Goal: Information Seeking & Learning: Learn about a topic

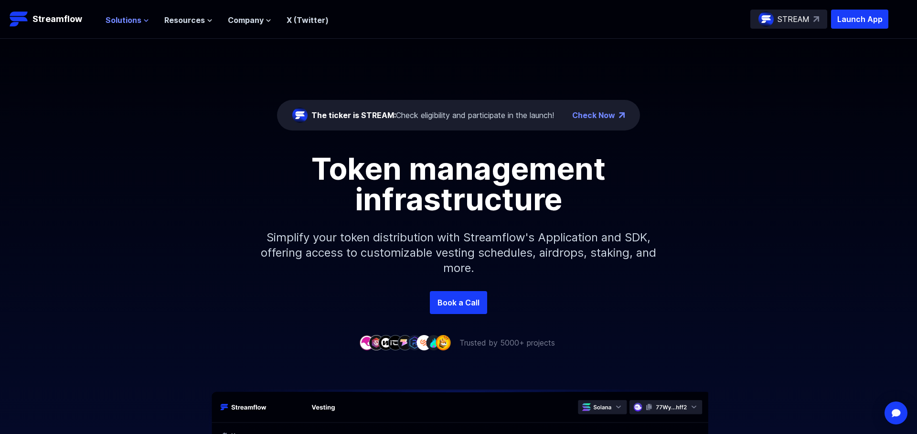
click at [143, 21] on icon at bounding box center [146, 21] width 6 height 6
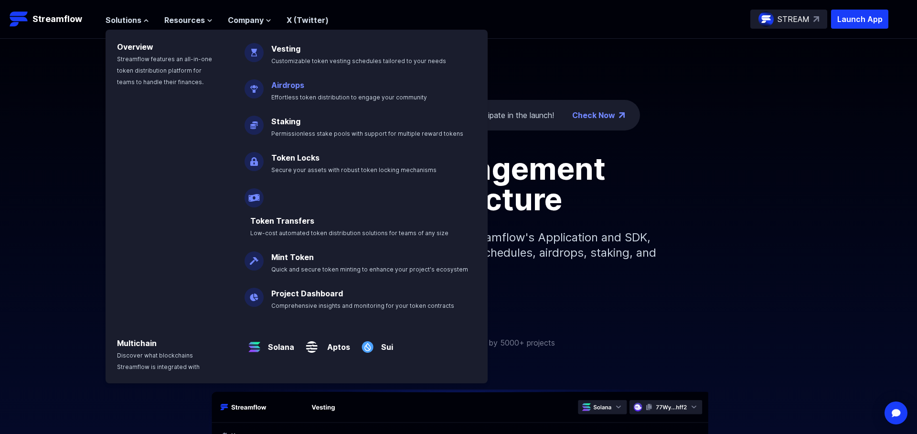
click at [287, 84] on link "Airdrops" at bounding box center [287, 85] width 33 height 10
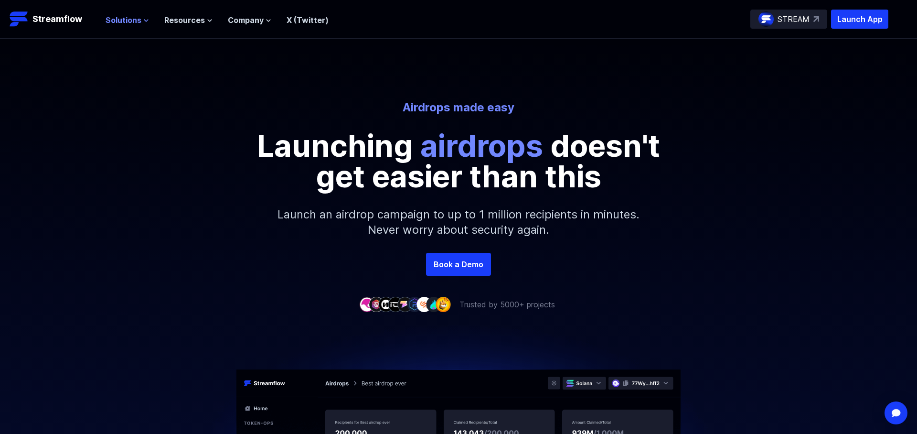
click at [122, 18] on span "Solutions" at bounding box center [124, 19] width 36 height 11
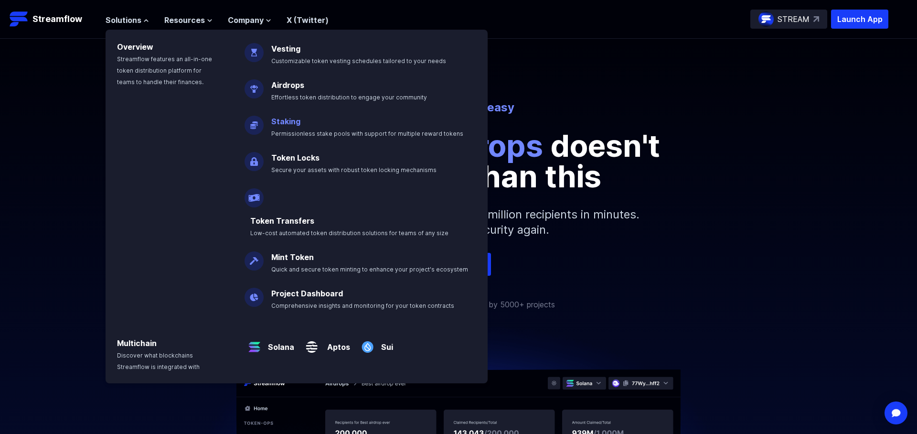
click at [289, 121] on link "Staking" at bounding box center [285, 122] width 29 height 10
